Goal: Communication & Community: Share content

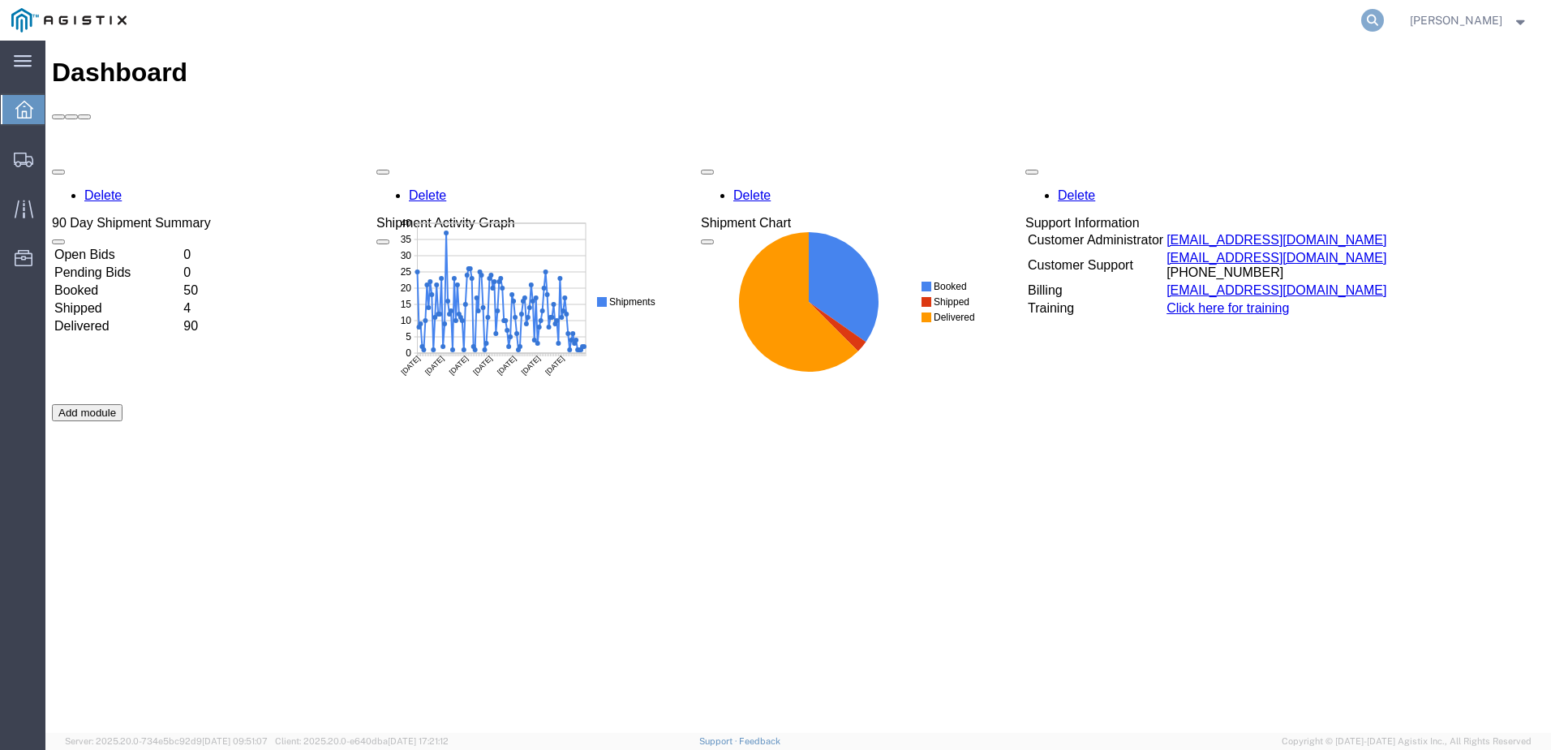
click at [1384, 24] on icon at bounding box center [1372, 20] width 23 height 23
click at [969, 19] on input "search" at bounding box center [1114, 20] width 493 height 39
paste input "56914348"
type input "56914348"
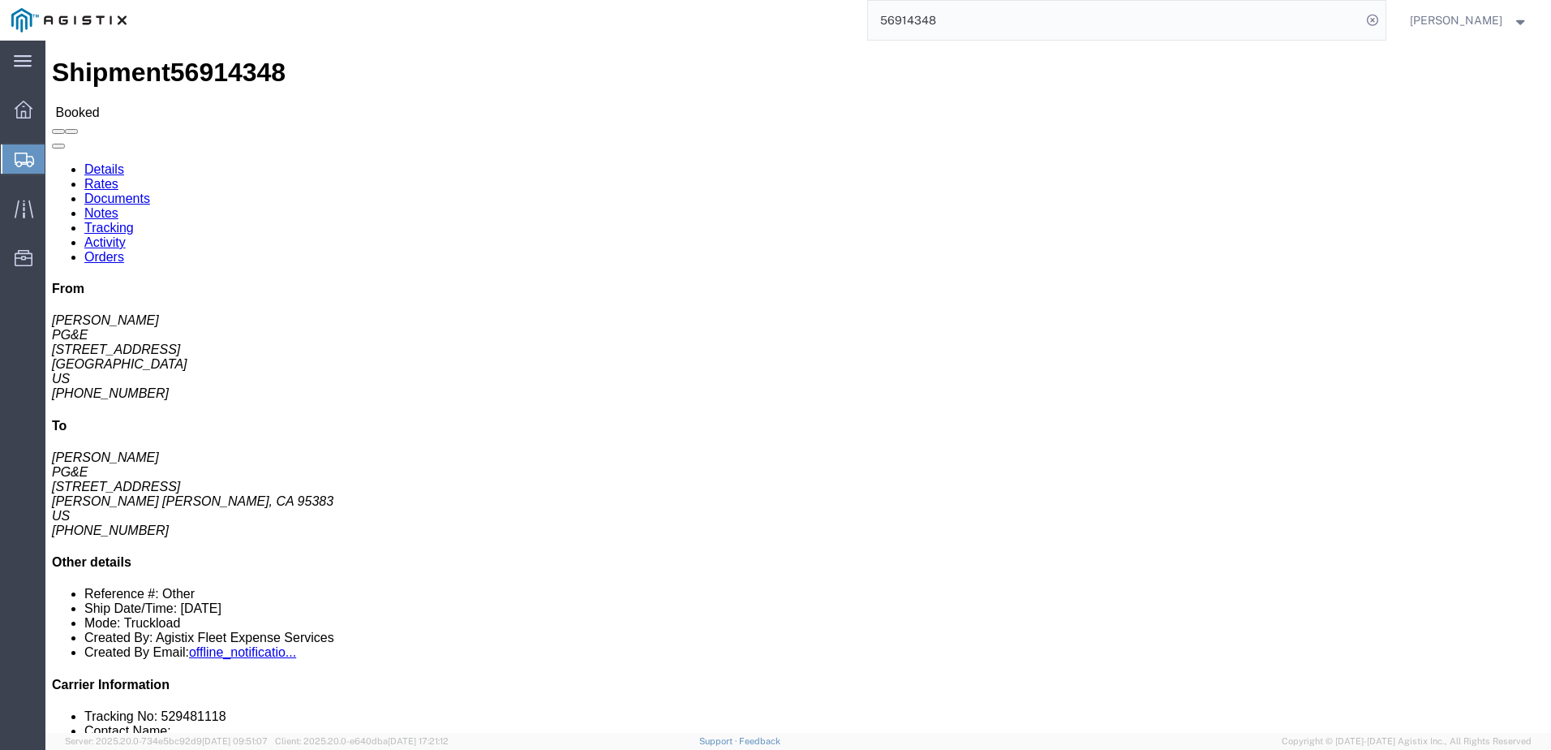
click span
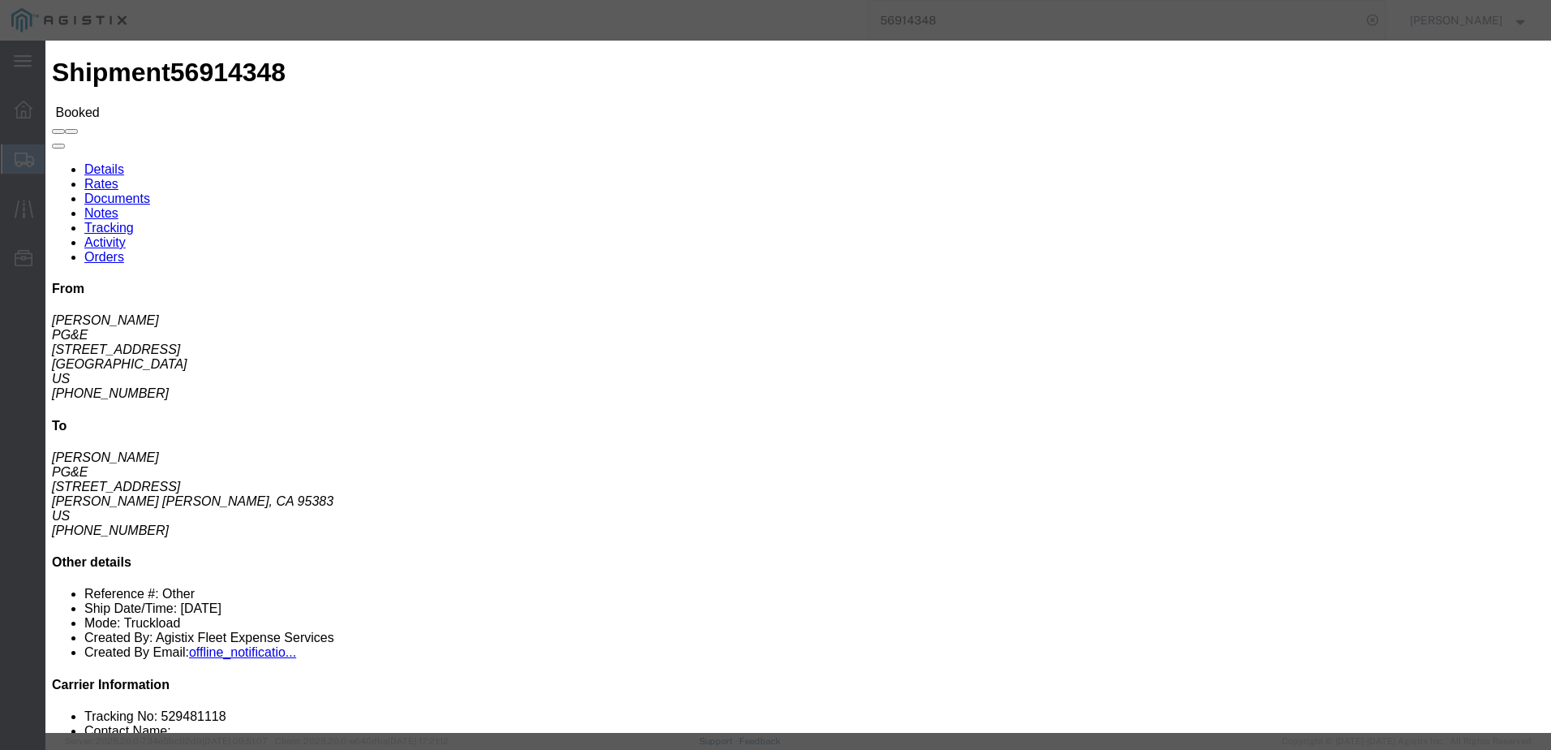
click input "text"
type input "[EMAIL_ADDRESS][DOMAIN_NAME]"
click input "Send a copy to my email."
checkbox input "false"
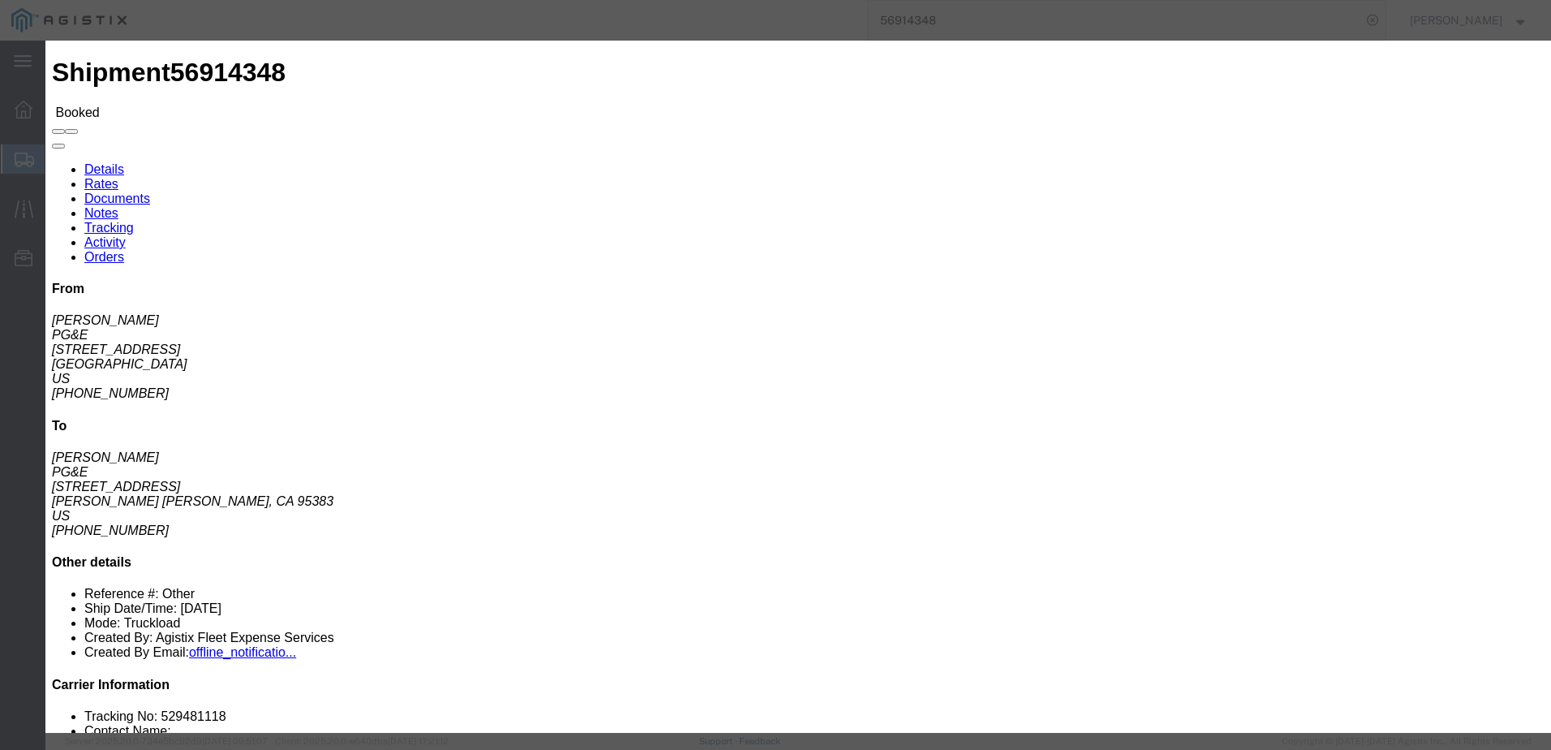
click input "PGE Fleet Bill Of Lading"
checkbox input "true"
click button "Send"
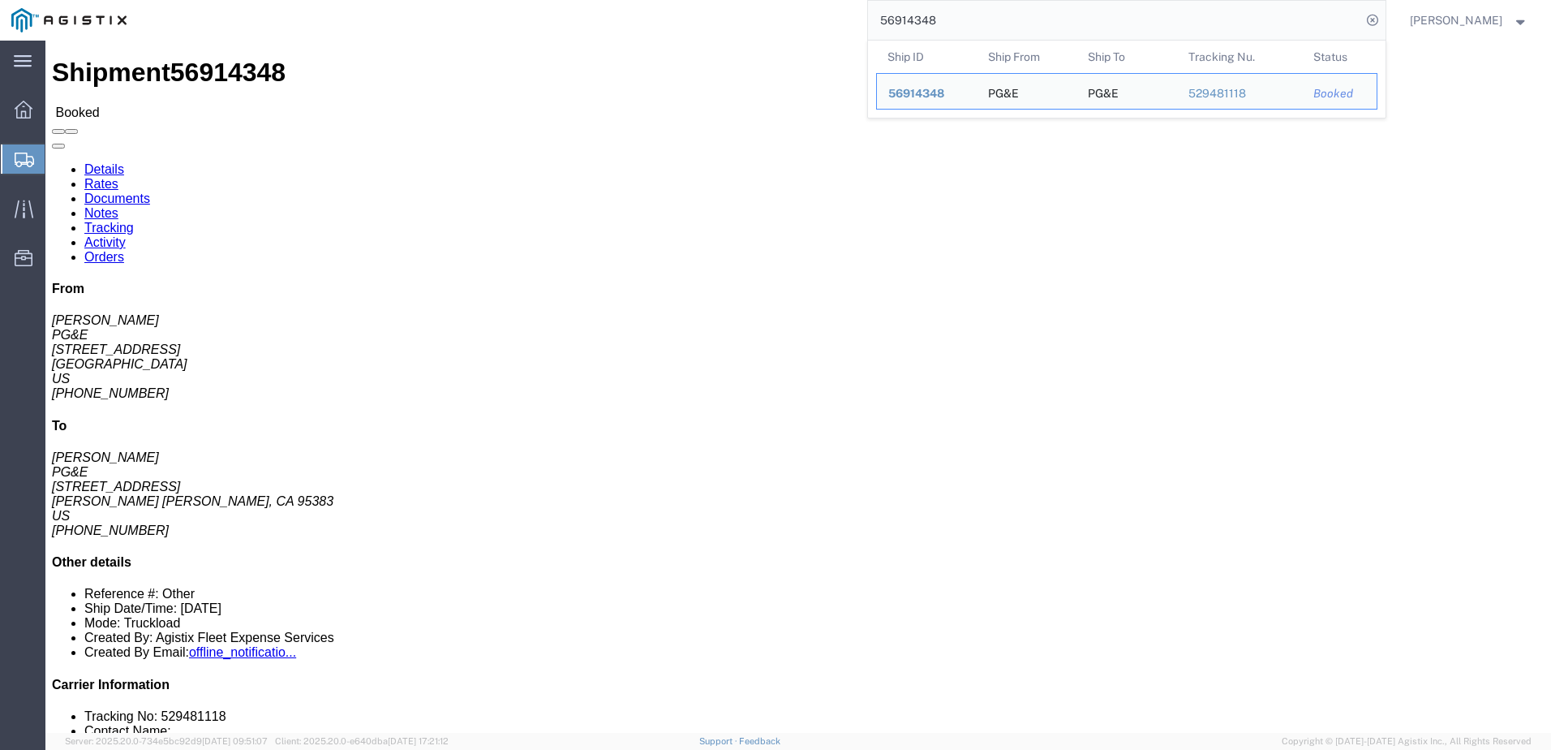
drag, startPoint x: 1002, startPoint y: 15, endPoint x: 903, endPoint y: 14, distance: 99.0
click at [903, 14] on input "56914348" at bounding box center [1114, 20] width 493 height 39
paste input "57"
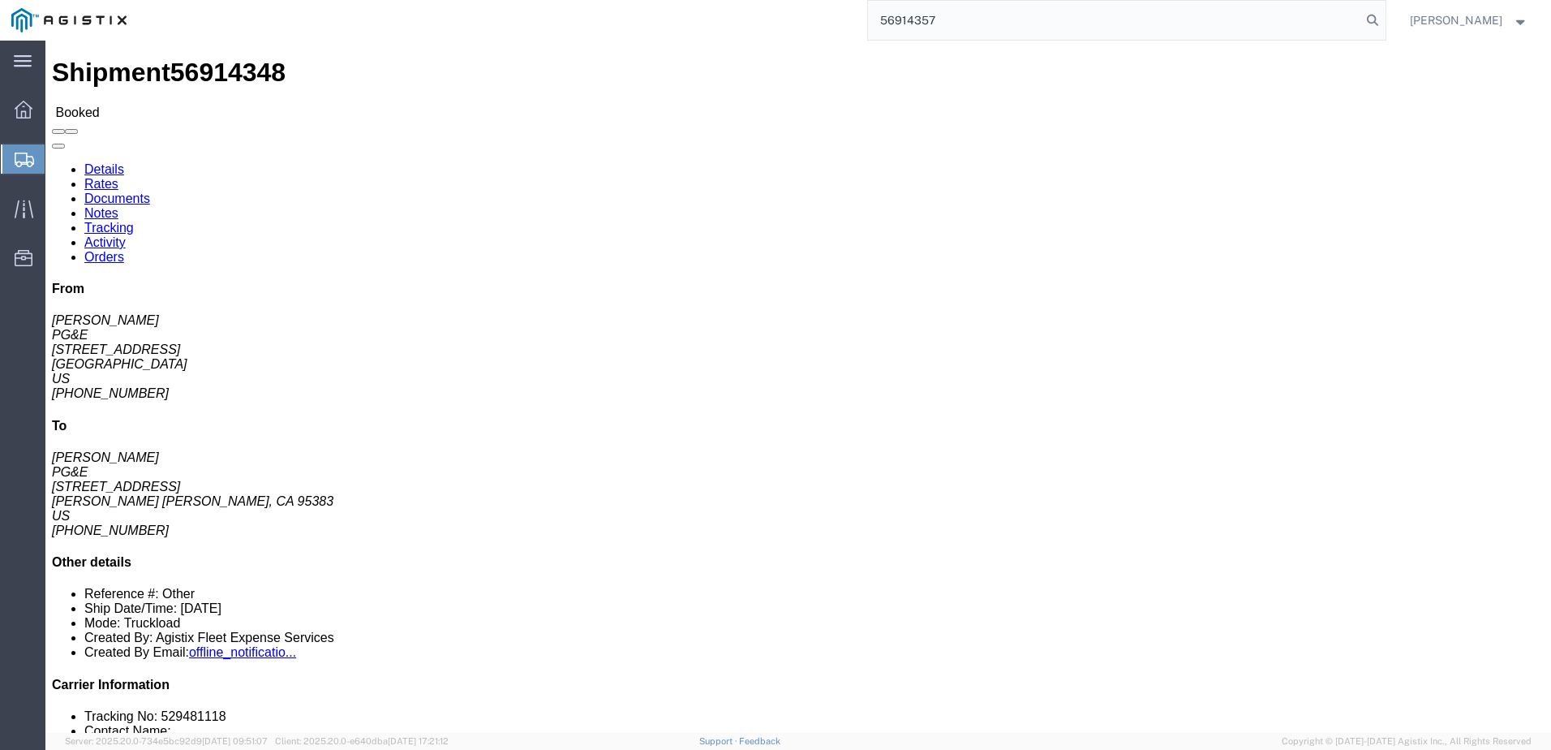
type input "56914357"
click span
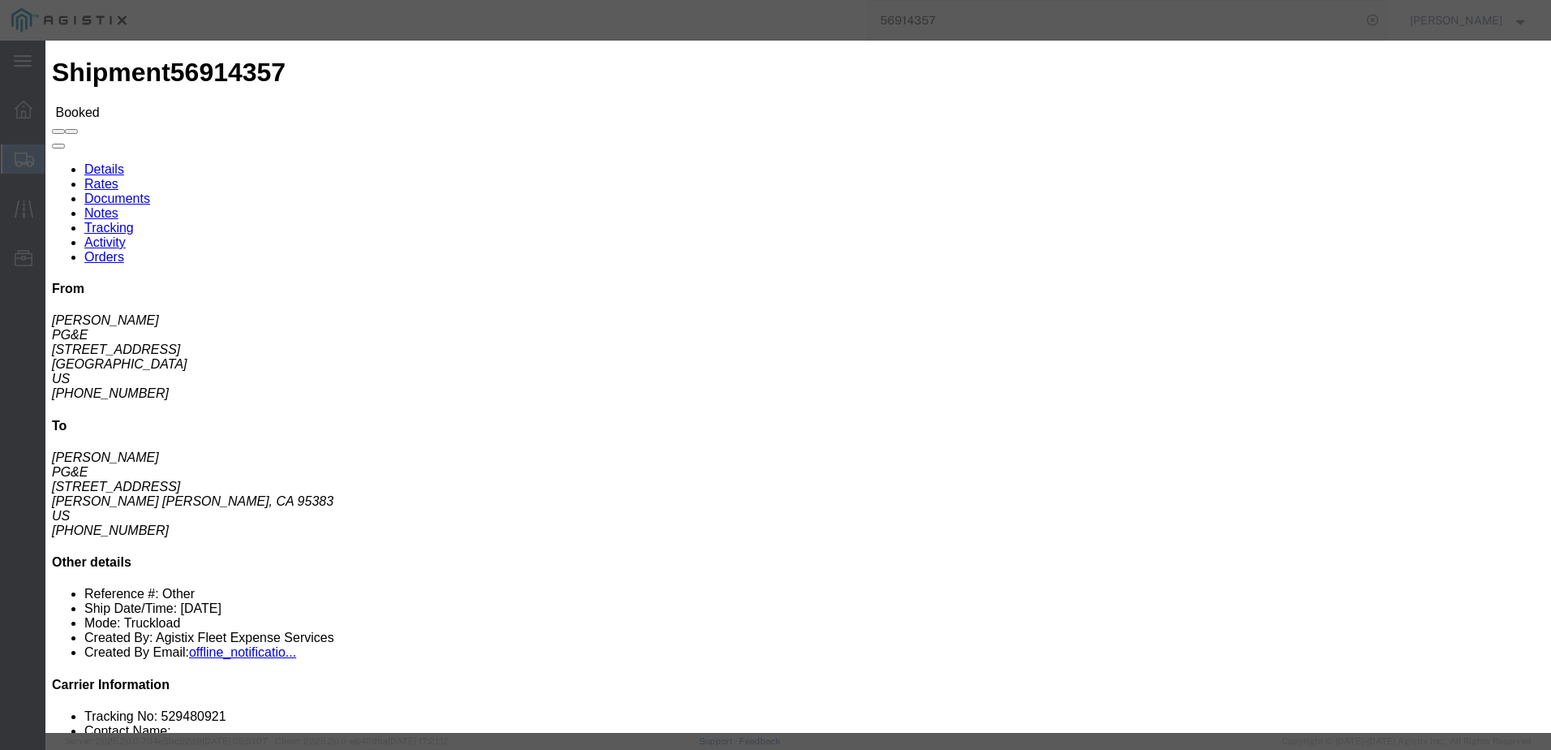
click input "text"
type input "[EMAIL_ADDRESS][DOMAIN_NAME]"
click label "PGE Fleet Bill Of Lading"
click input "PGE Fleet Bill Of Lading"
checkbox input "true"
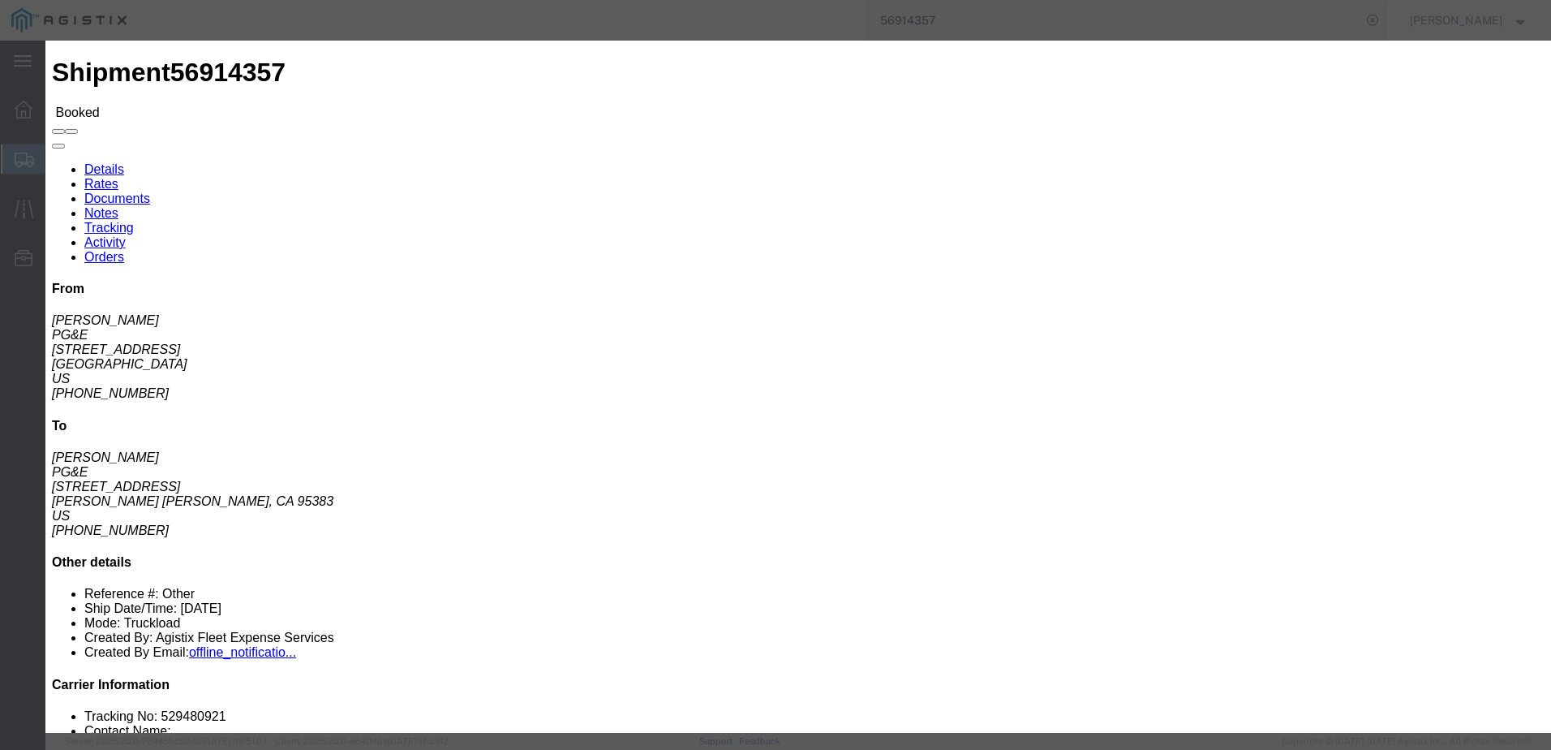
click button "Send"
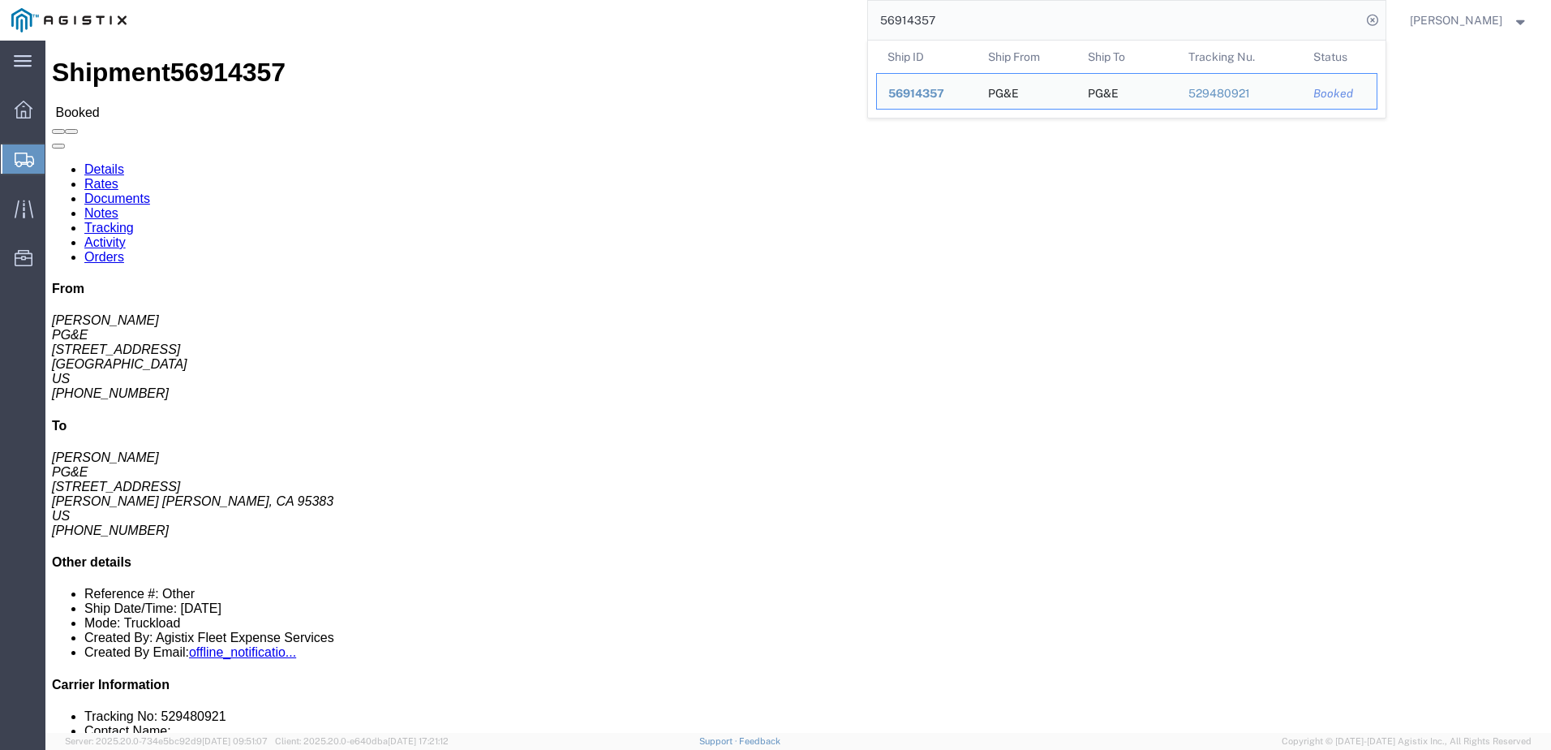
drag, startPoint x: 995, startPoint y: 11, endPoint x: 896, endPoint y: 20, distance: 99.4
click at [896, 20] on div "56914357 Ship ID Ship From Ship To Tracking Nu. Status Ship ID 56914357 Ship Fr…" at bounding box center [762, 20] width 1248 height 41
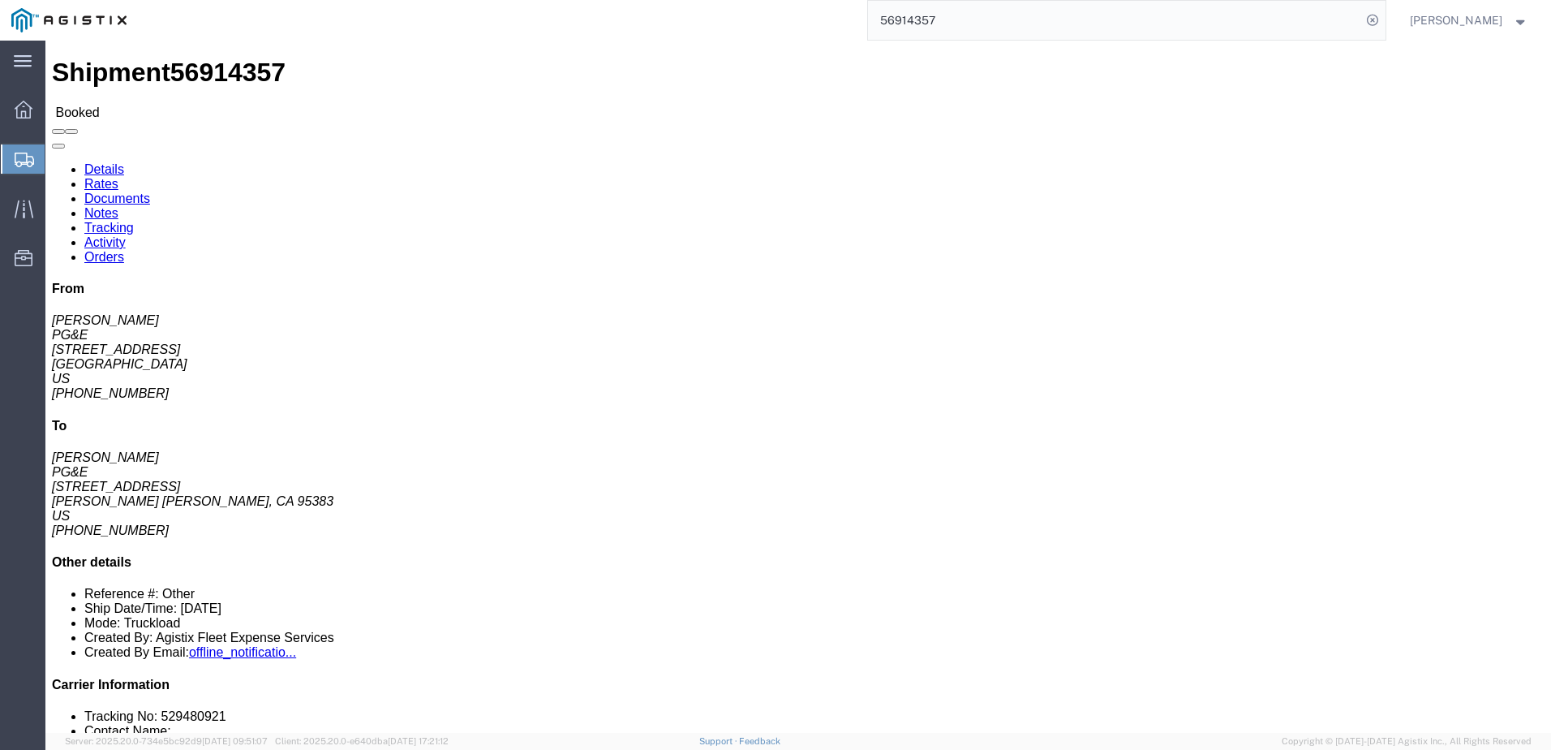
paste input "706537"
type input "57065377"
click span
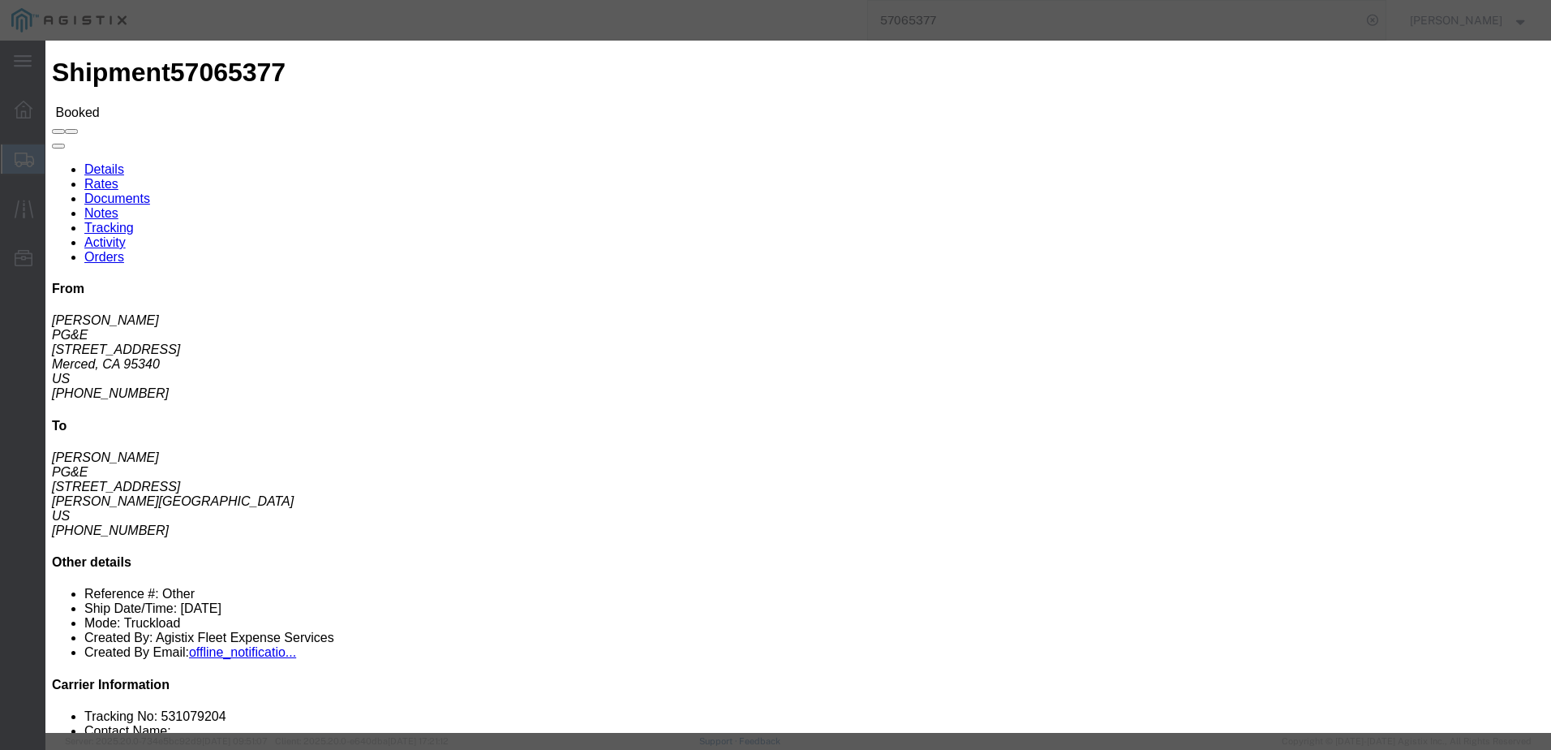
click input "text"
type input "[EMAIL_ADDRESS][DOMAIN_NAME]"
click label "PGE Fleet Bill Of Lading"
click input "PGE Fleet Bill Of Lading"
checkbox input "true"
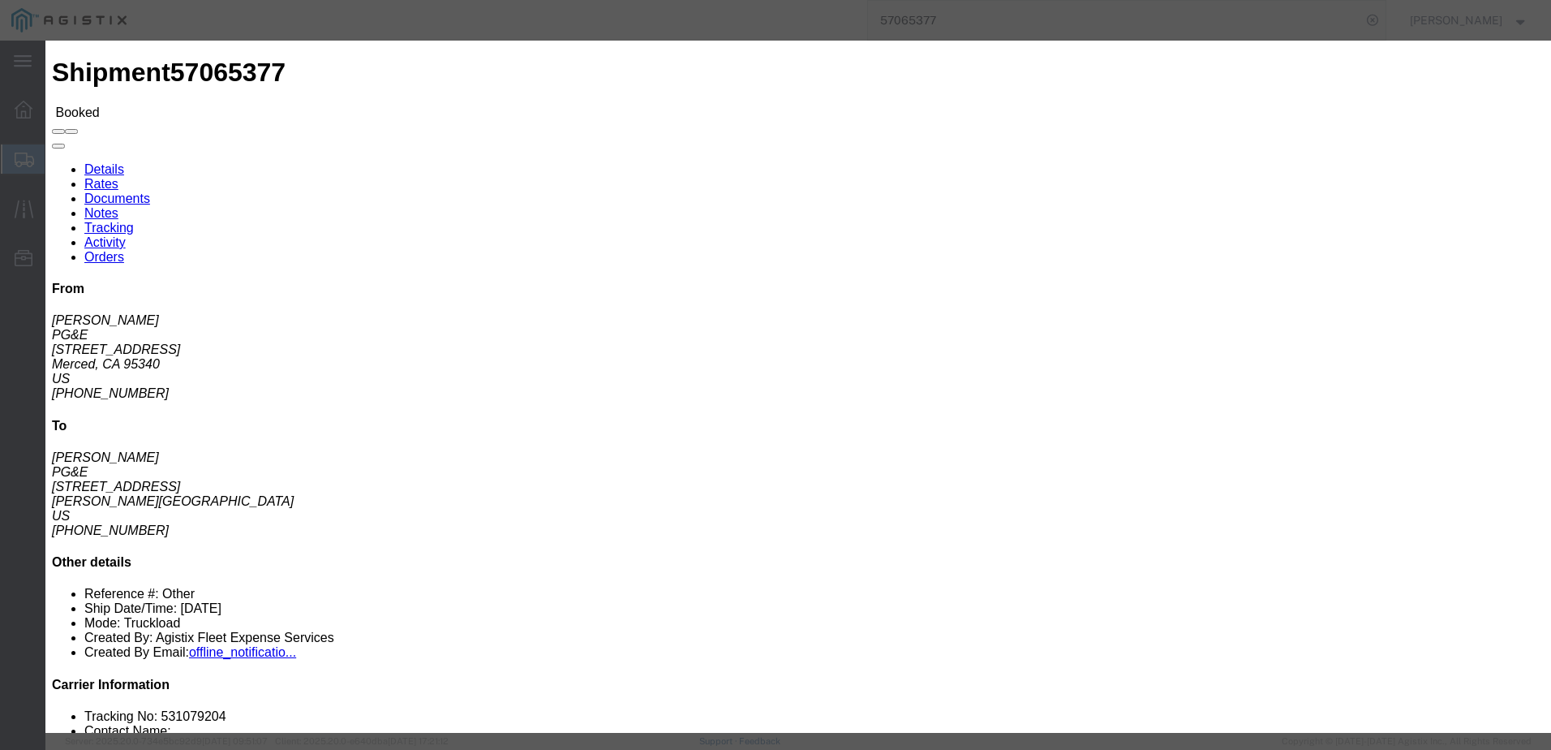
click button "Send"
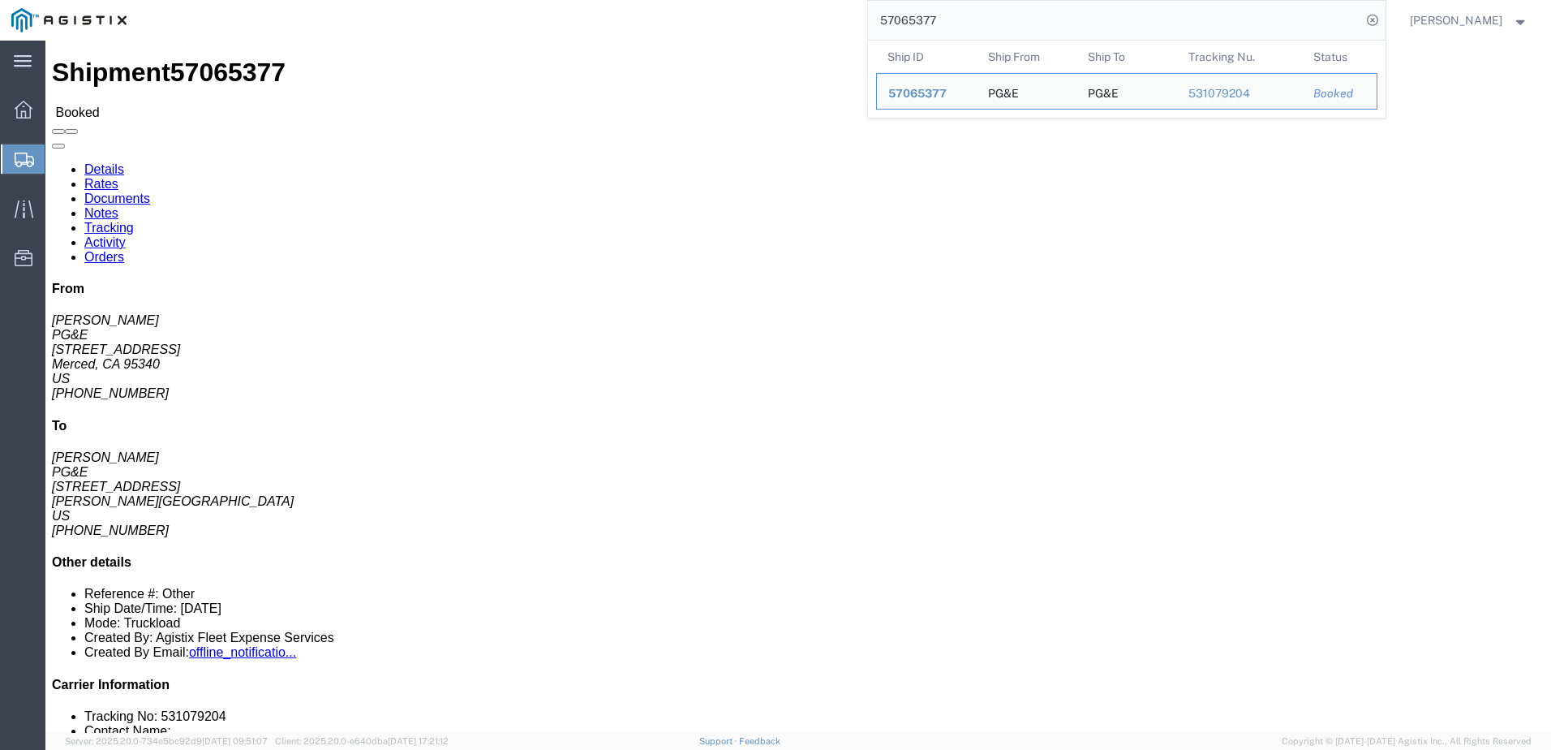
drag, startPoint x: 992, startPoint y: 29, endPoint x: 907, endPoint y: 14, distance: 86.6
click at [907, 14] on input "57065377" at bounding box center [1114, 20] width 493 height 39
paste input "7981"
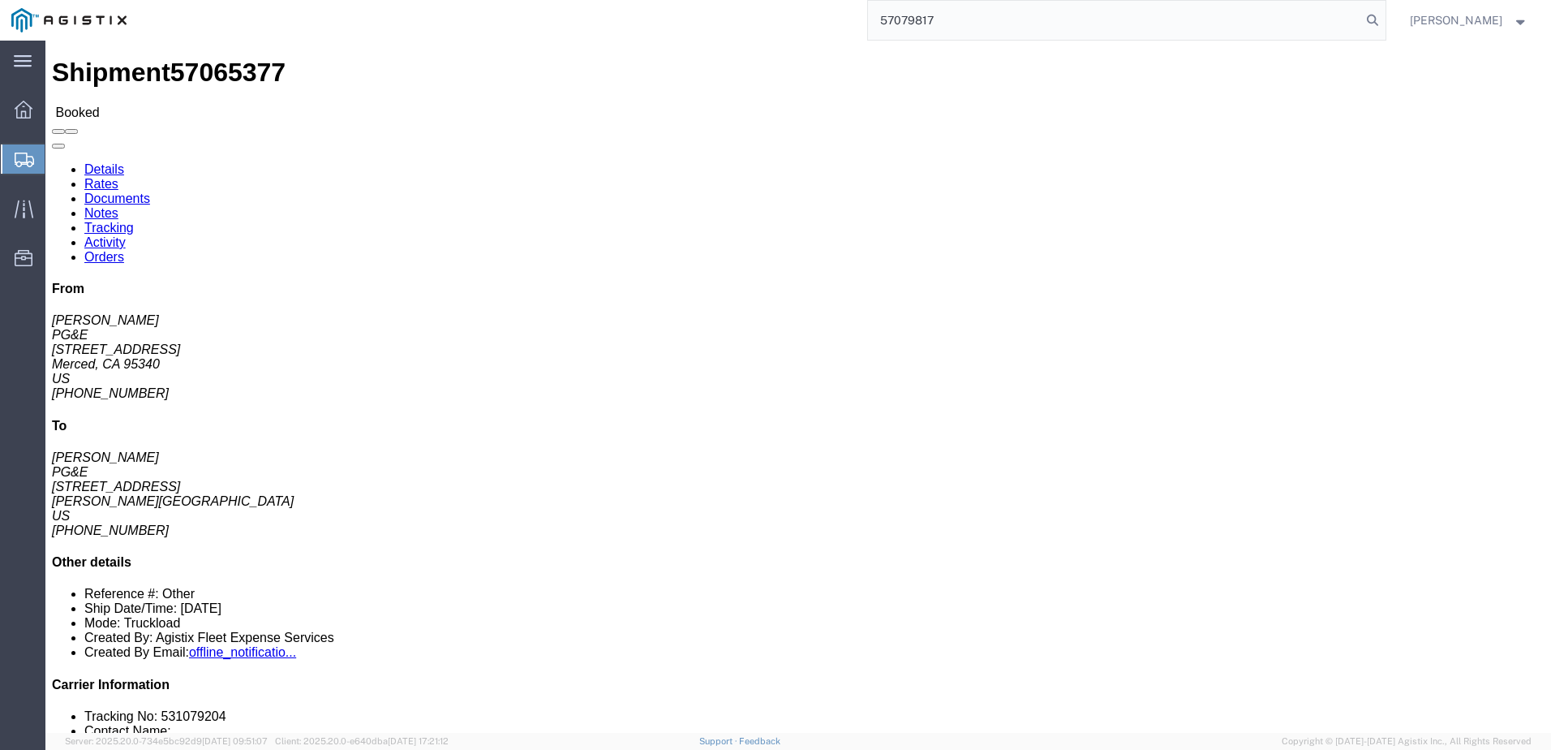
type input "57079817"
click span
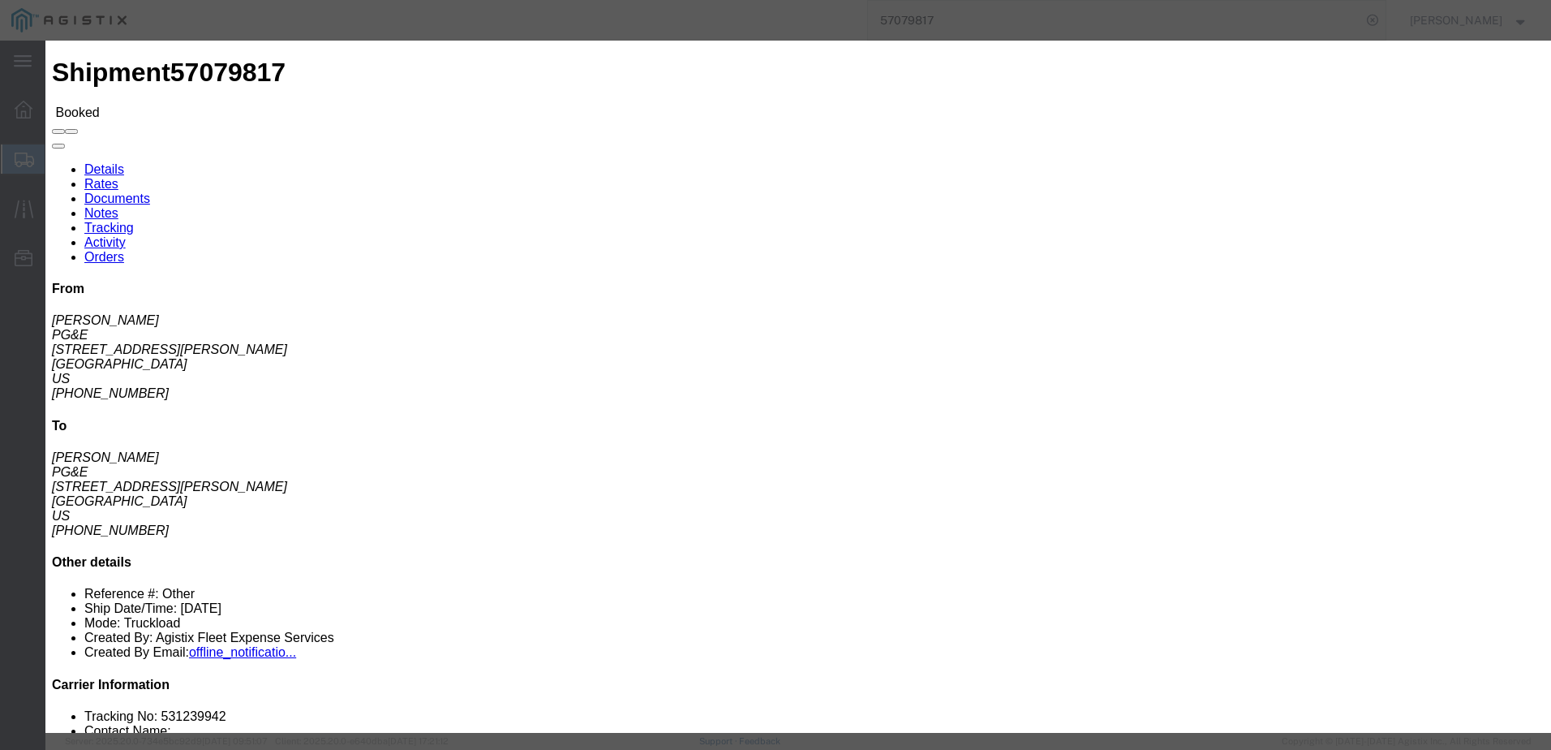
click input "text"
type input "[EMAIL_ADDRESS][DOMAIN_NAME]"
click input "PGE Fleet Bill Of Lading"
checkbox input "true"
click button "Send"
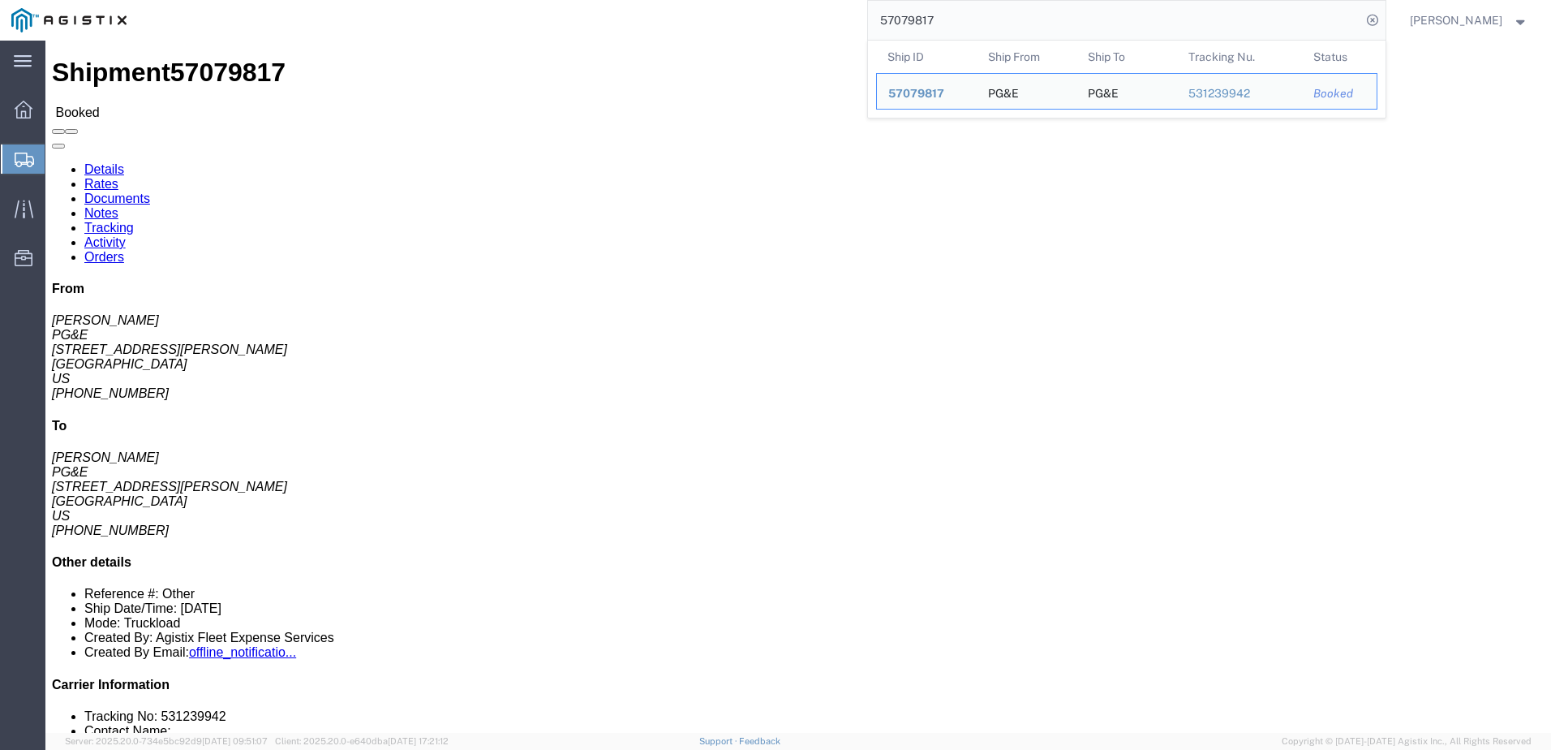
drag, startPoint x: 989, startPoint y: 19, endPoint x: 906, endPoint y: 9, distance: 83.4
click at [906, 9] on input "57079817" at bounding box center [1114, 20] width 493 height 39
paste input "25"
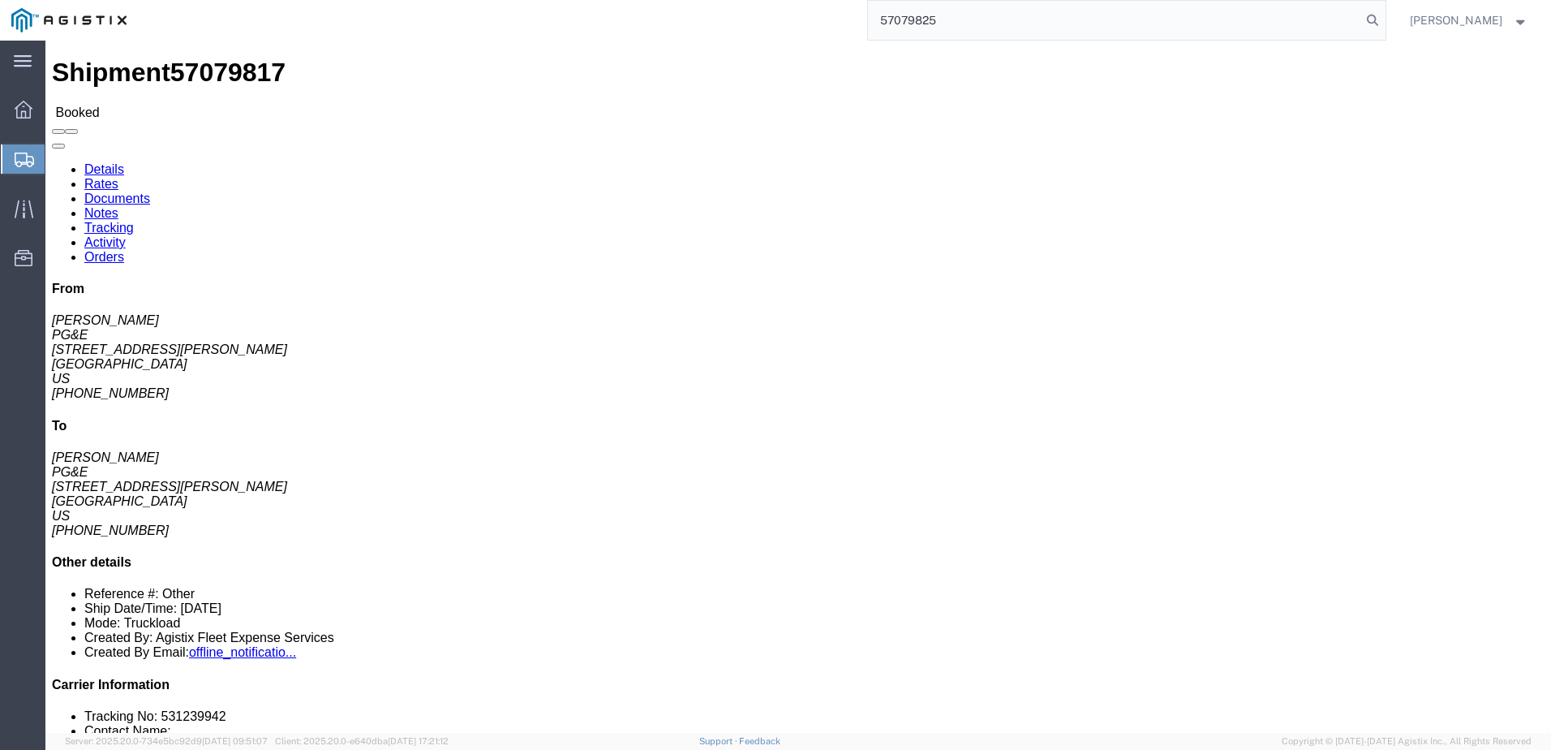
type input "57079825"
click span
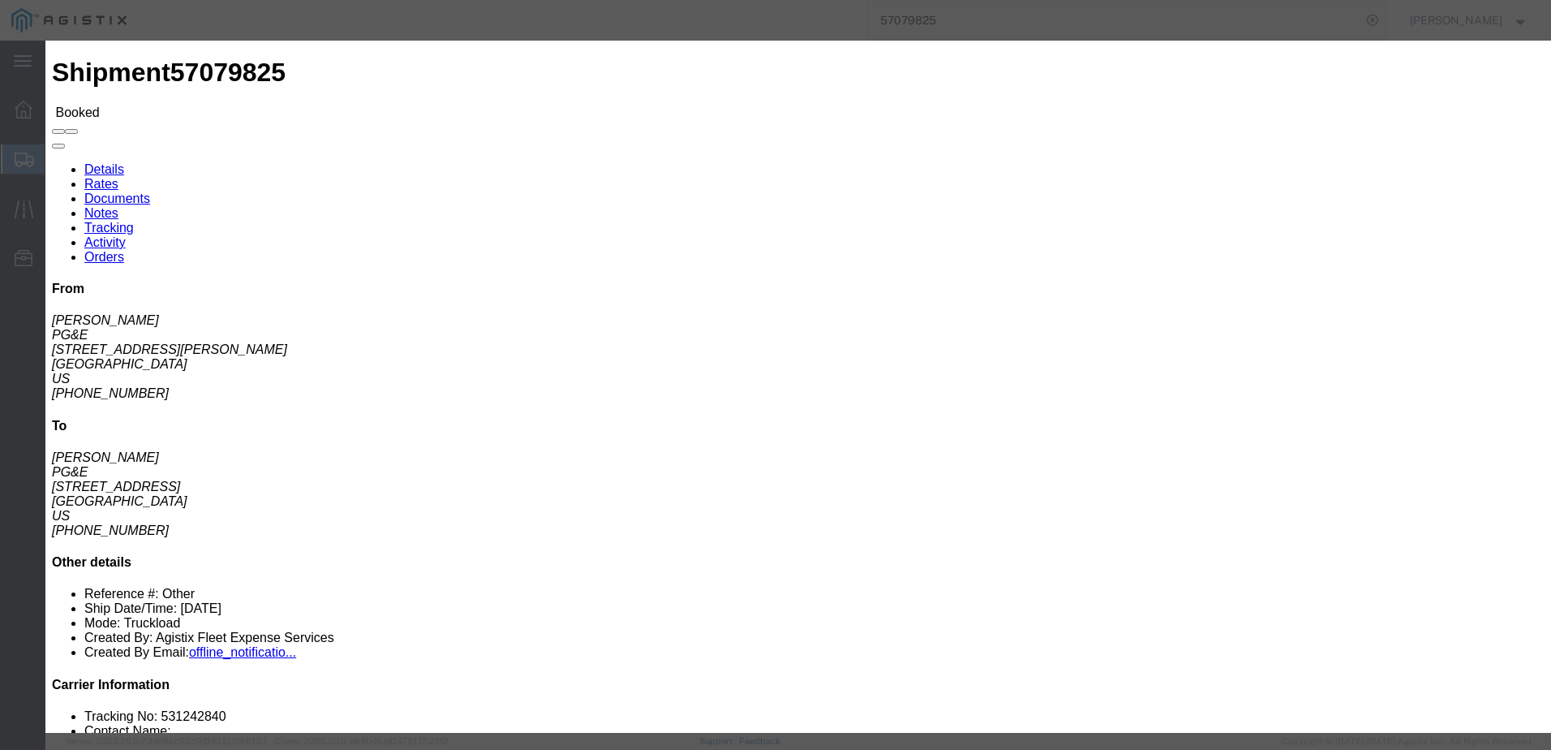
click input "text"
type input "[EMAIL_ADDRESS][DOMAIN_NAME]"
click input "PGE Fleet Bill Of Lading"
checkbox input "true"
click button "Send"
